Goal: Transaction & Acquisition: Purchase product/service

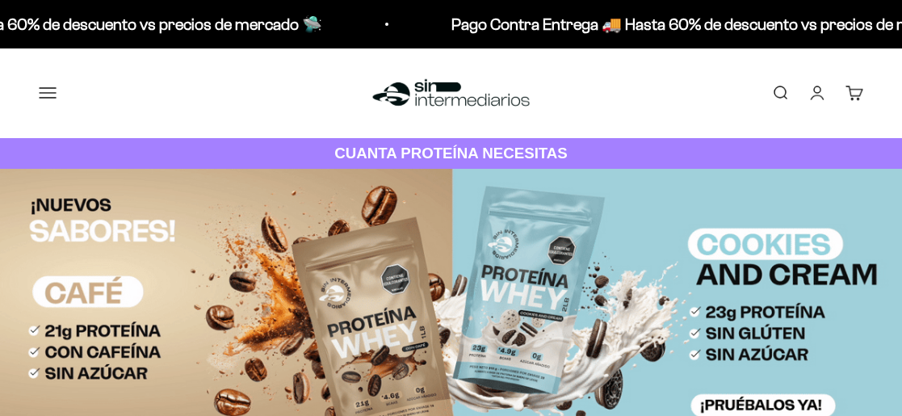
click at [821, 88] on link "Iniciar sesión" at bounding box center [817, 93] width 18 height 18
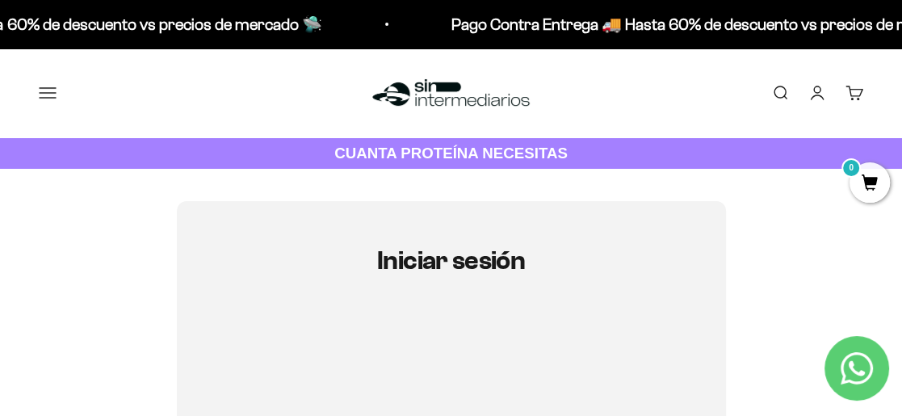
scroll to position [73, 0]
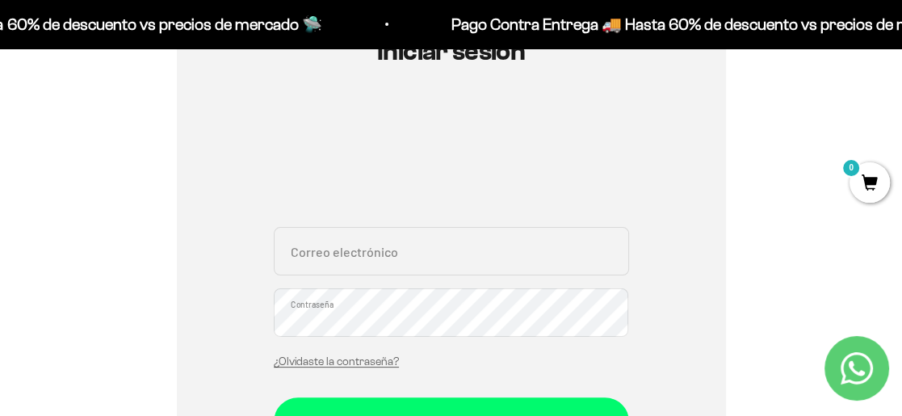
scroll to position [293, 0]
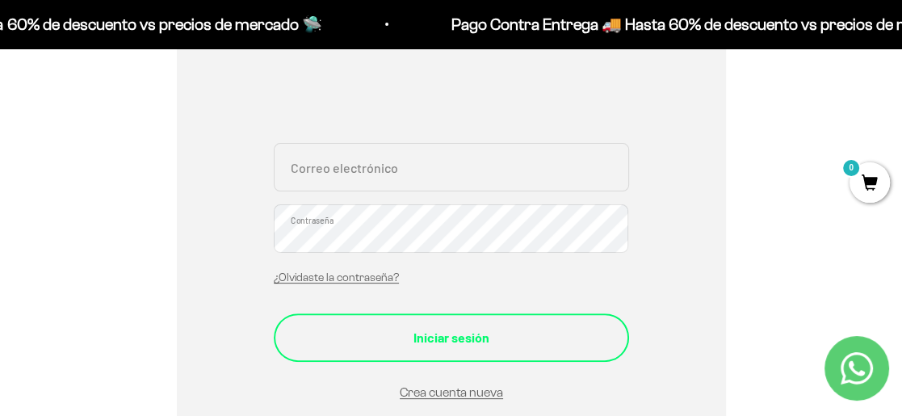
type input "daniguisao0315@gmail.com"
click at [485, 335] on div "Iniciar sesión" at bounding box center [451, 337] width 291 height 21
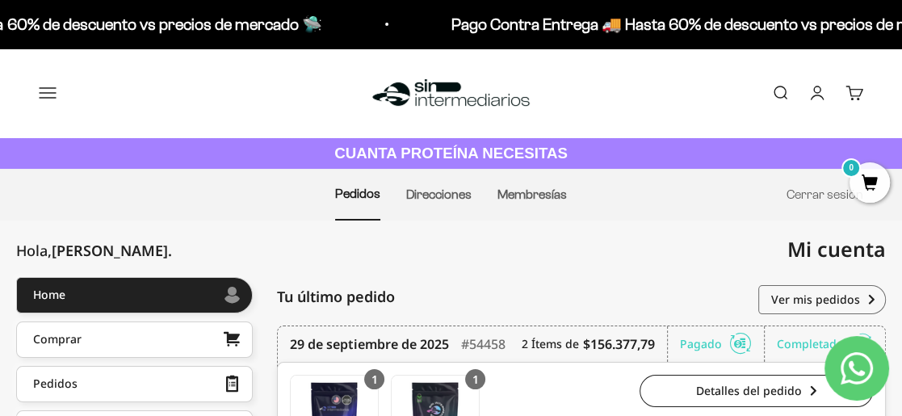
click at [823, 99] on link "Cuenta" at bounding box center [817, 93] width 18 height 18
click at [814, 93] on link "Cuenta" at bounding box center [817, 93] width 18 height 18
click at [779, 88] on link "Buscar" at bounding box center [780, 93] width 18 height 18
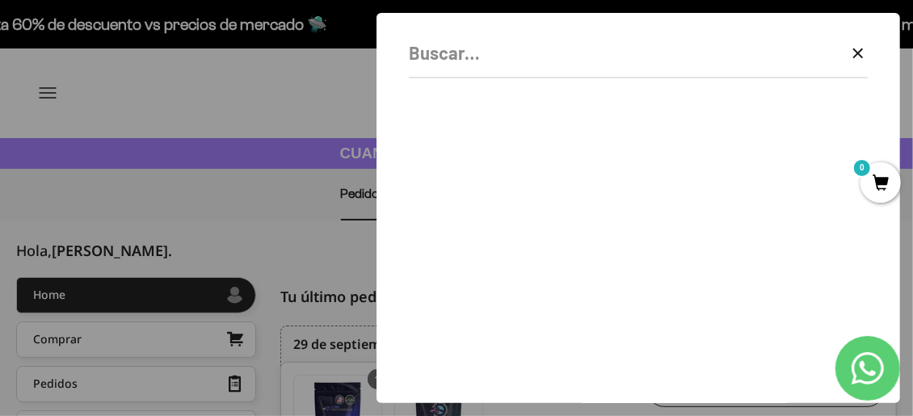
click at [873, 43] on div "Borrar Cerrar" at bounding box center [637, 208] width 523 height 390
click at [856, 47] on icon "button" at bounding box center [857, 53] width 19 height 19
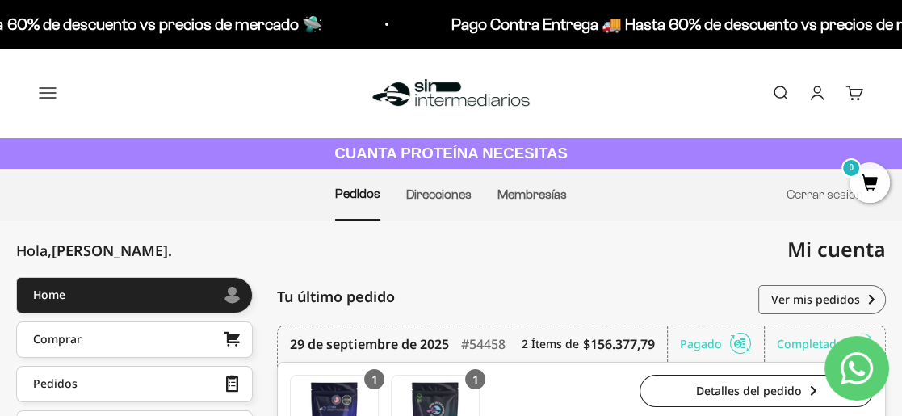
click at [51, 96] on button "Menú" at bounding box center [48, 93] width 18 height 18
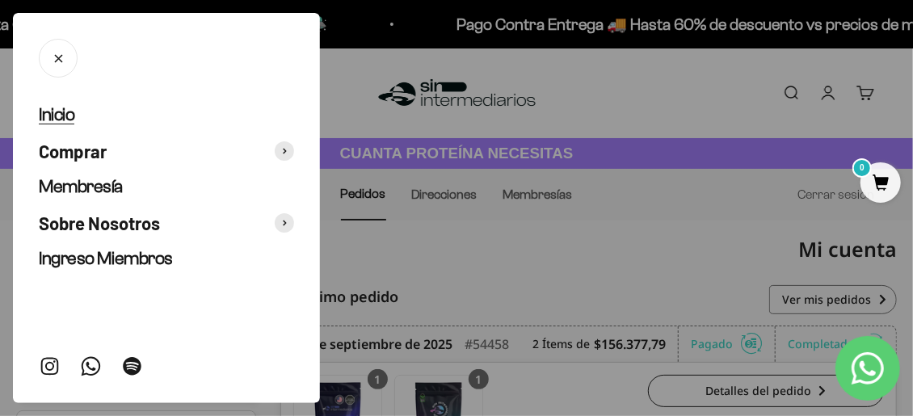
click at [58, 121] on span "Inicio" at bounding box center [57, 114] width 36 height 20
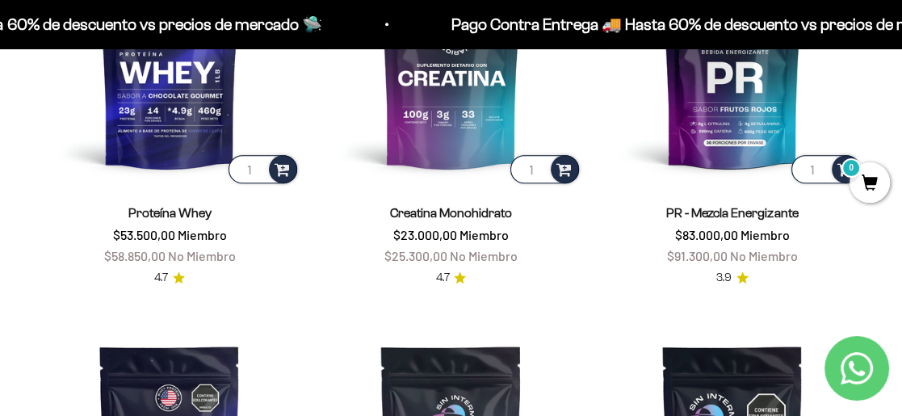
scroll to position [657, 0]
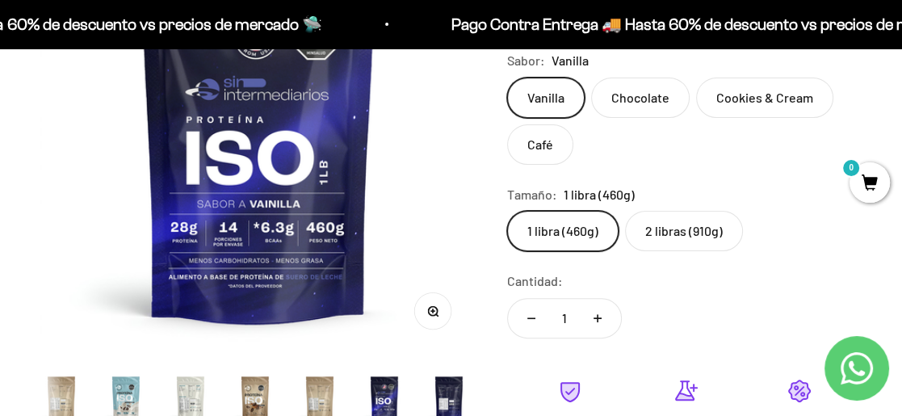
scroll to position [293, 0]
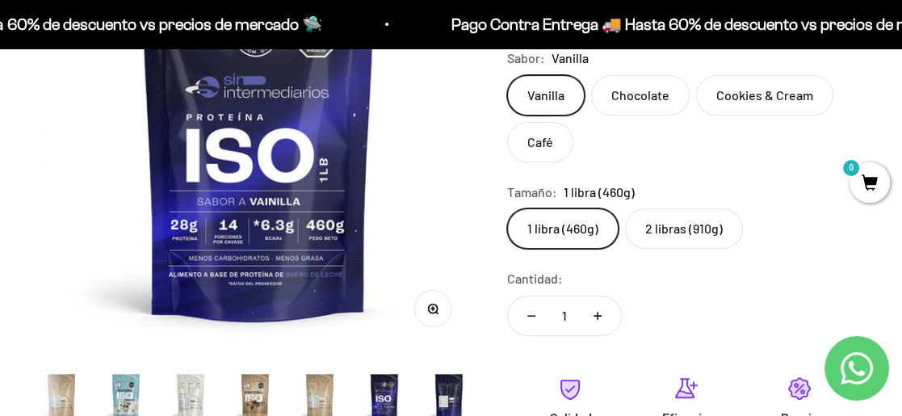
click at [664, 228] on label "2 libras (910g)" at bounding box center [684, 228] width 118 height 40
click at [507, 208] on input "2 libras (910g)" at bounding box center [506, 208] width 1 height 1
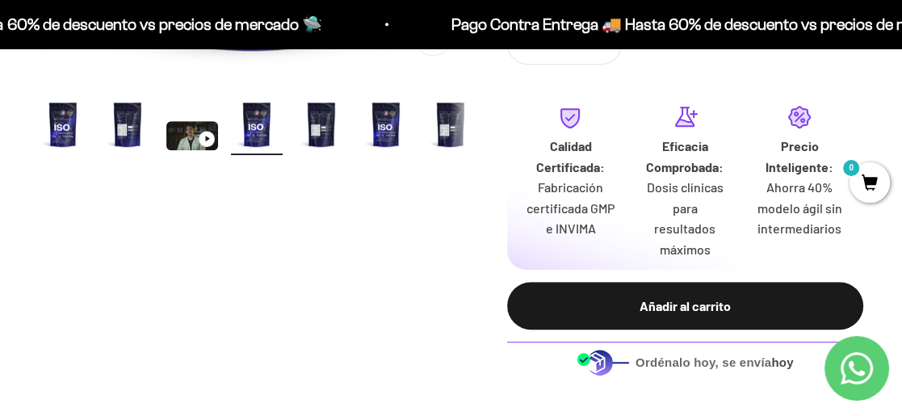
scroll to position [587, 0]
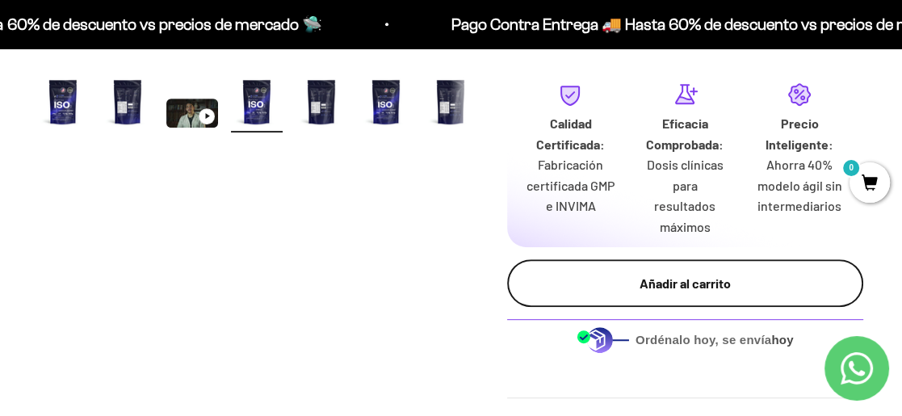
click at [684, 273] on div "Añadir al carrito" at bounding box center [686, 283] width 292 height 21
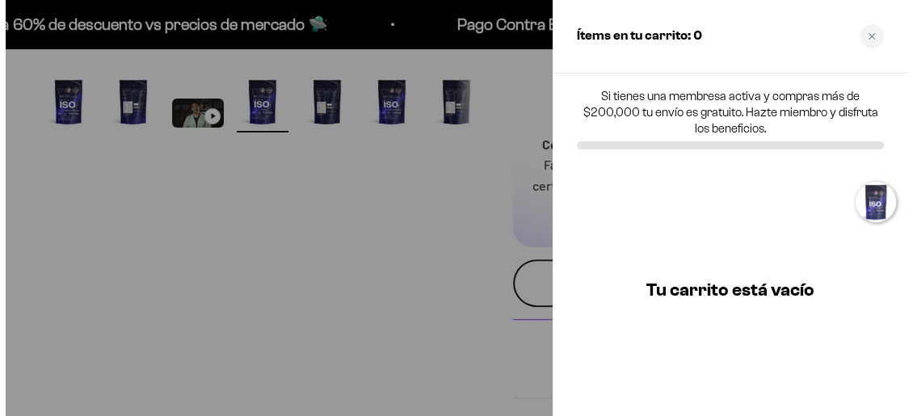
scroll to position [0, 1354]
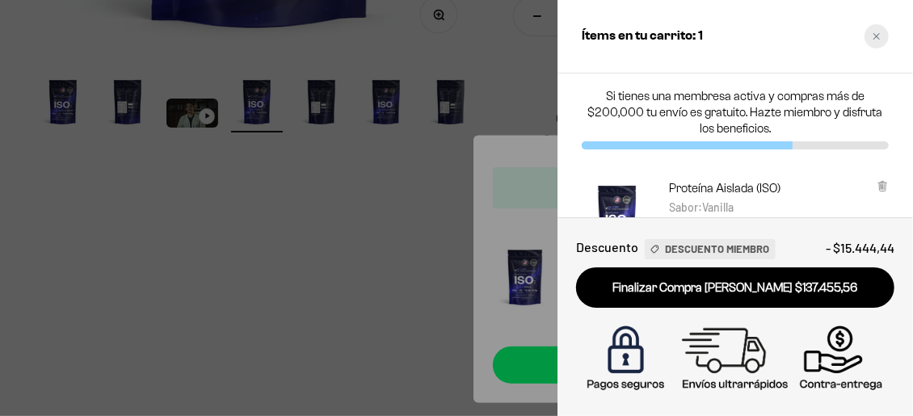
click at [871, 42] on div "Close cart" at bounding box center [876, 36] width 24 height 24
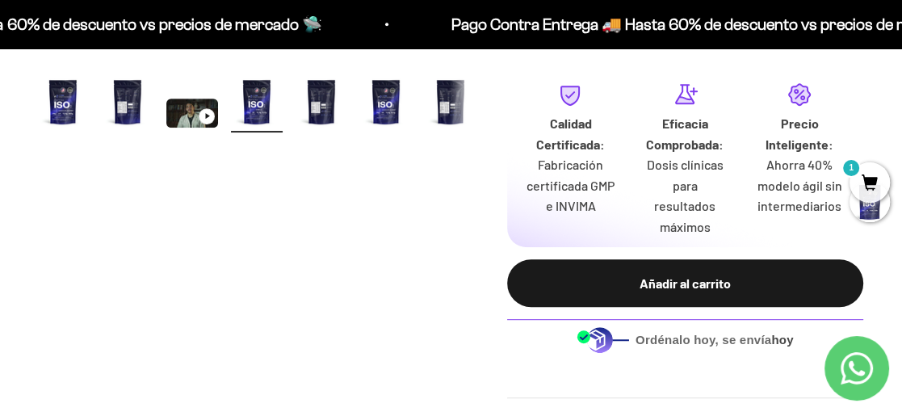
scroll to position [0, 1336]
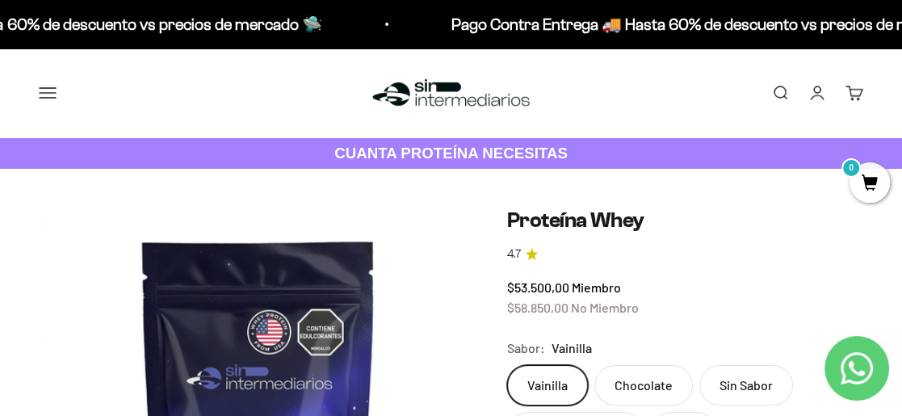
scroll to position [146, 0]
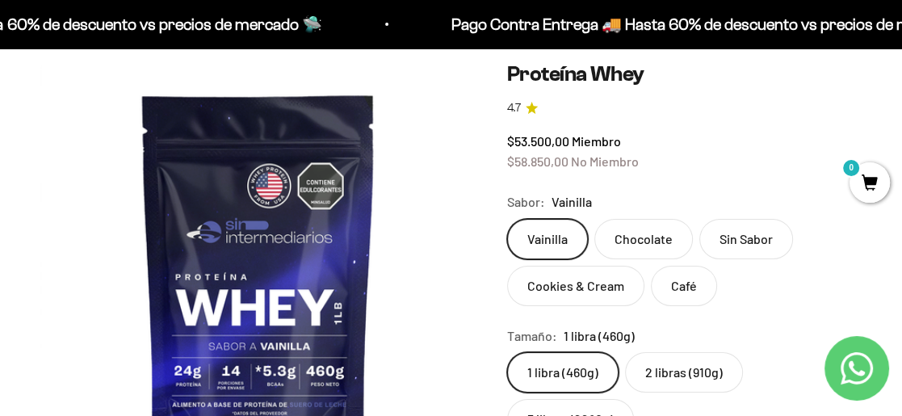
click at [658, 232] on label "Chocolate" at bounding box center [643, 239] width 99 height 40
click at [507, 219] on input "Chocolate" at bounding box center [506, 218] width 1 height 1
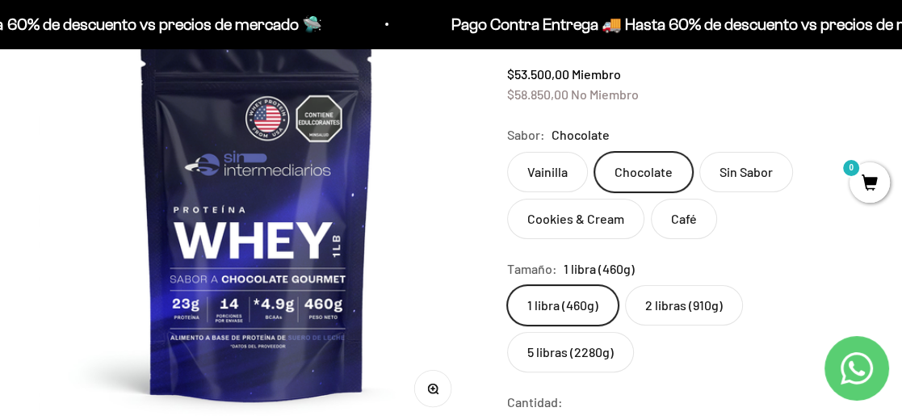
scroll to position [220, 0]
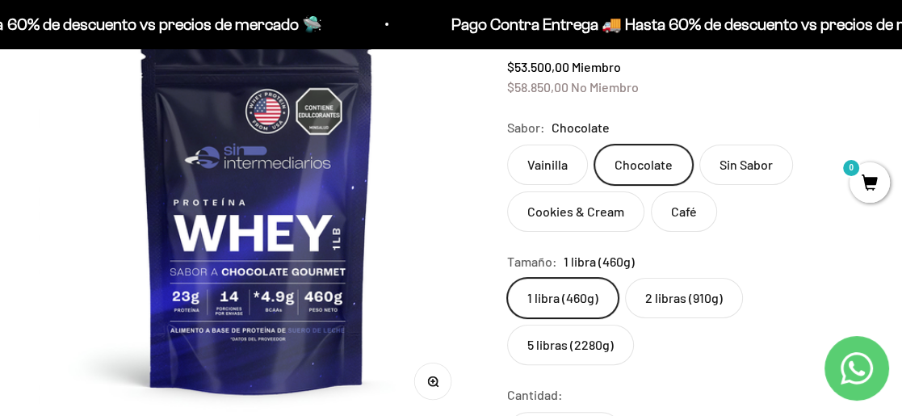
click at [679, 302] on label "2 libras (910g)" at bounding box center [684, 298] width 118 height 40
click at [507, 278] on input "2 libras (910g)" at bounding box center [506, 277] width 1 height 1
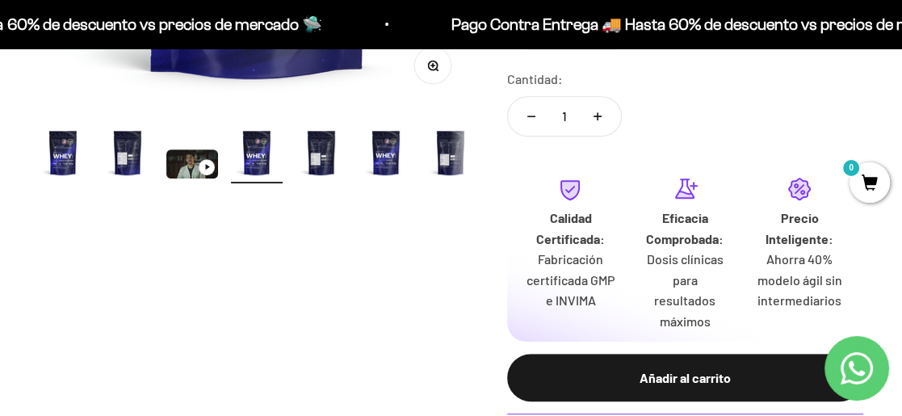
scroll to position [587, 0]
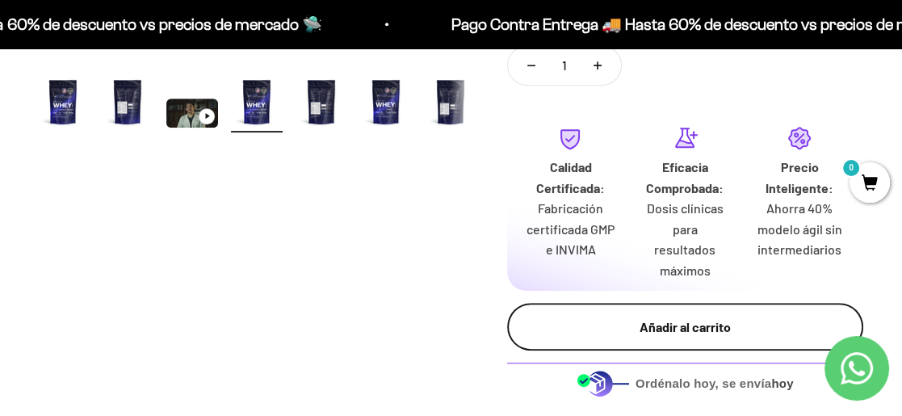
click at [686, 317] on button "Añadir al carrito" at bounding box center [685, 327] width 356 height 48
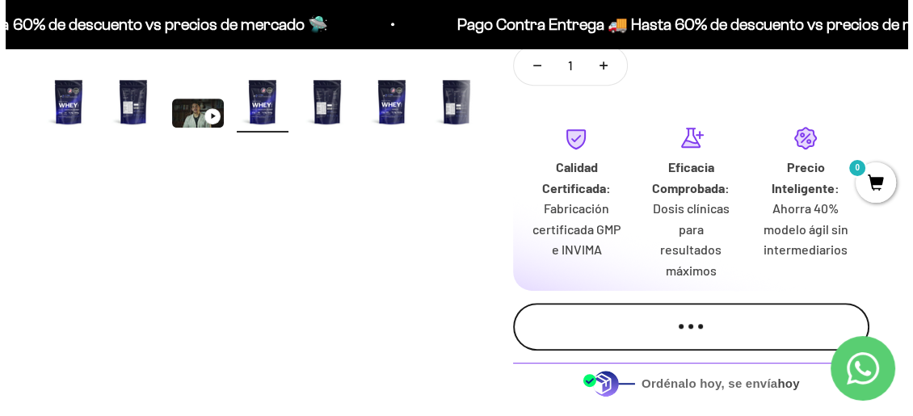
scroll to position [0, 1354]
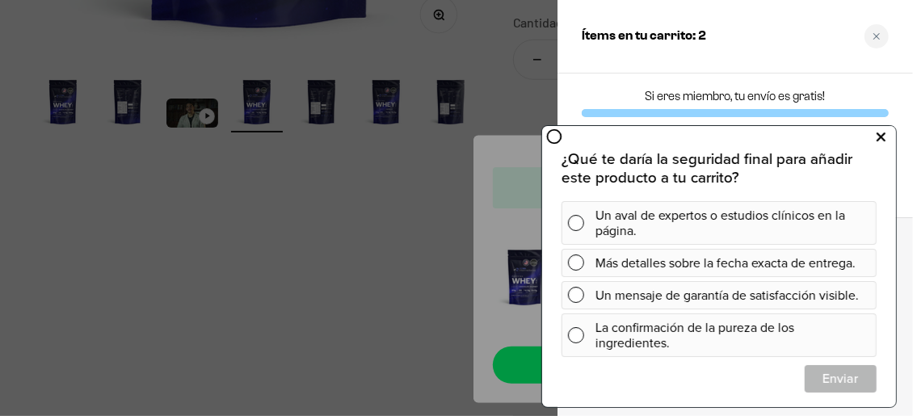
click at [885, 136] on button at bounding box center [880, 137] width 29 height 26
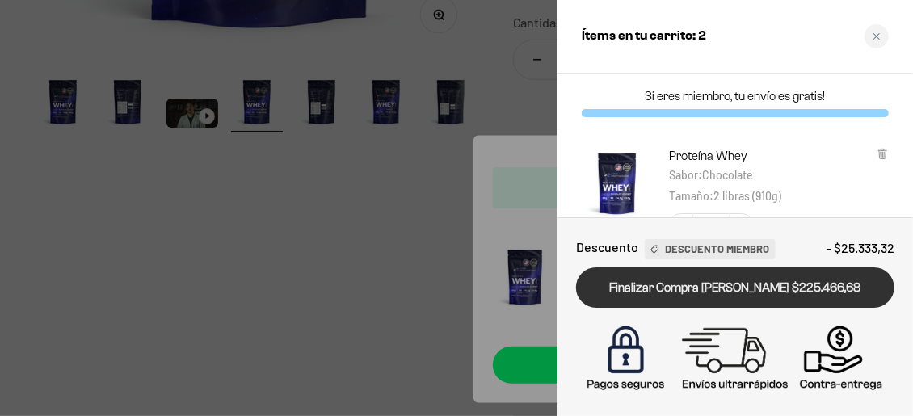
click at [728, 293] on link "Finalizar Compra [PERSON_NAME] $225.466,68" at bounding box center [735, 287] width 318 height 41
